Goal: Find specific page/section: Find specific page/section

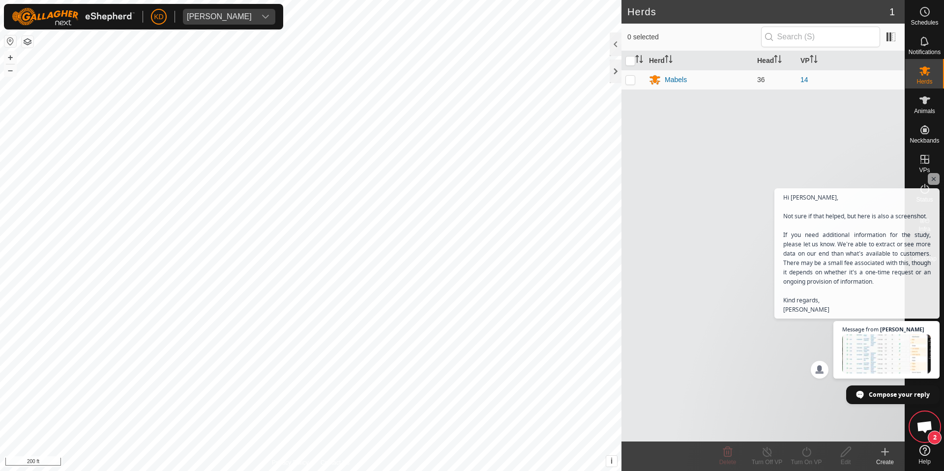
scroll to position [433, 0]
click at [256, 11] on div "dropdown trigger" at bounding box center [266, 17] width 20 height 16
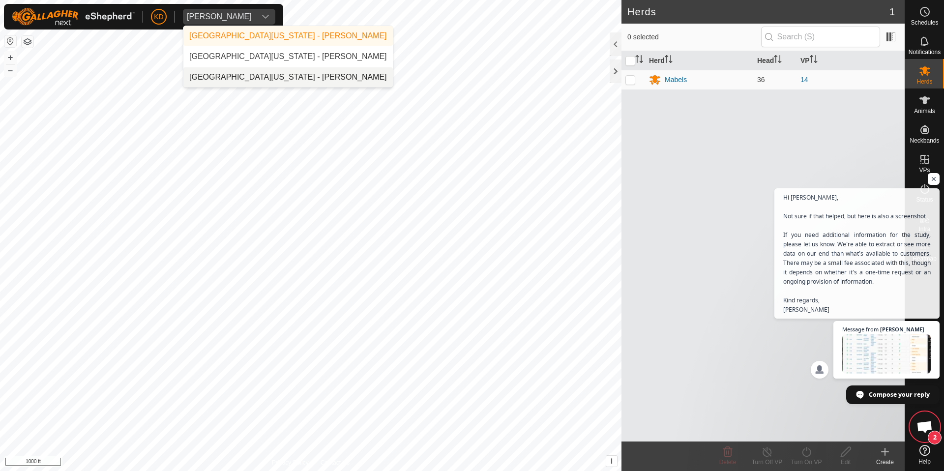
click at [253, 74] on li "[GEOGRAPHIC_DATA][US_STATE] - [PERSON_NAME]" at bounding box center [287, 77] width 209 height 20
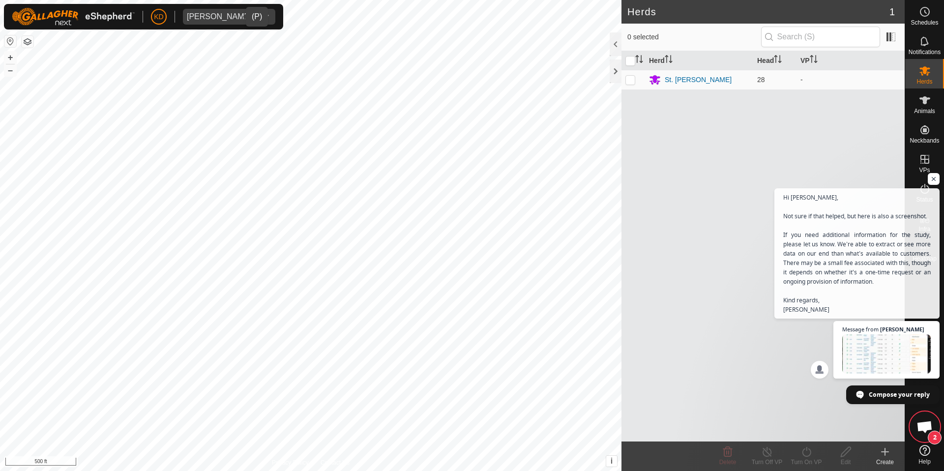
click at [222, 10] on span "[PERSON_NAME]" at bounding box center [219, 17] width 73 height 16
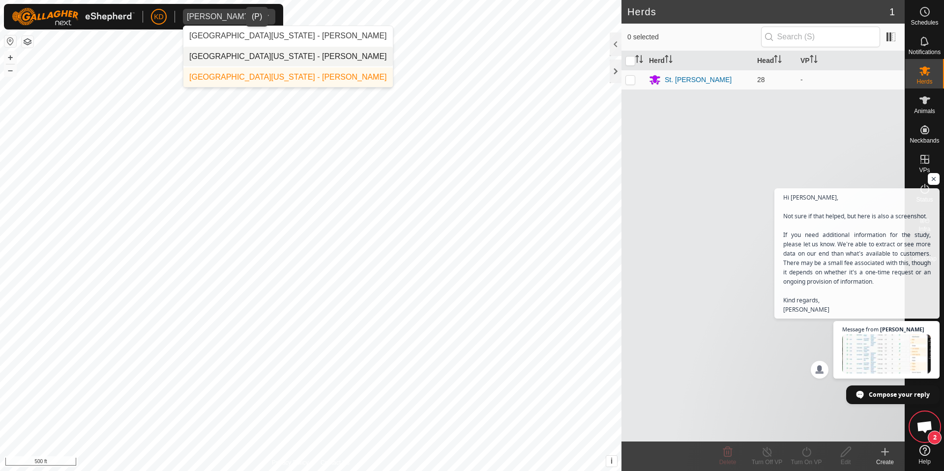
click at [240, 55] on li "[GEOGRAPHIC_DATA][US_STATE] - [PERSON_NAME]" at bounding box center [287, 57] width 209 height 20
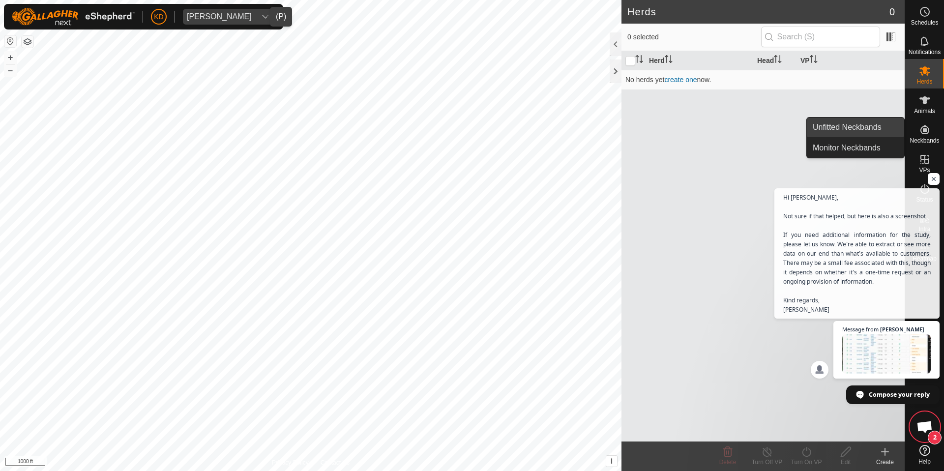
click at [865, 127] on link "Unfitted Neckbands" at bounding box center [854, 127] width 97 height 20
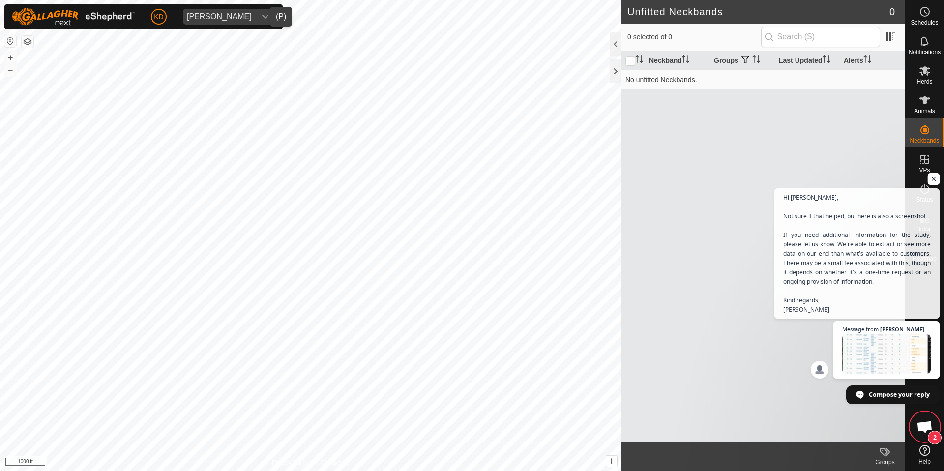
click at [931, 180] on span "Open chat" at bounding box center [933, 179] width 12 height 12
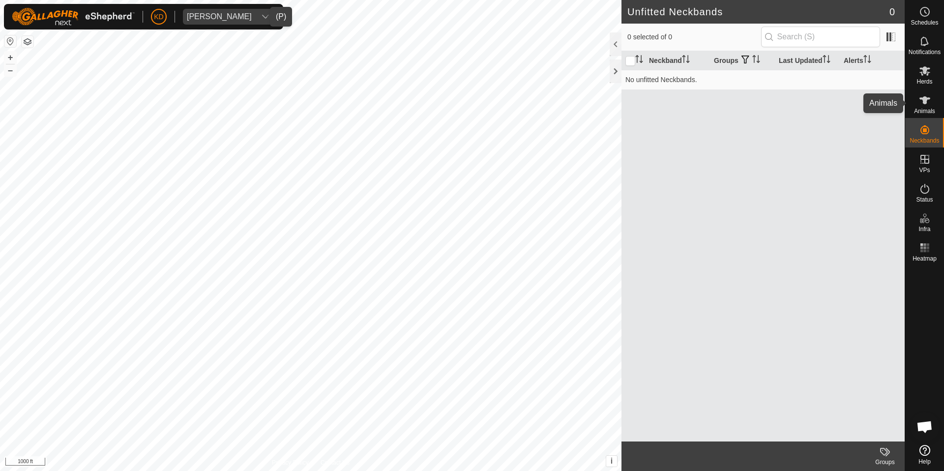
click at [926, 110] on span "Animals" at bounding box center [924, 111] width 21 height 6
